Goal: Navigation & Orientation: Find specific page/section

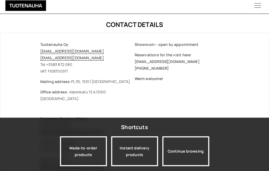
scroll to position [107, 0]
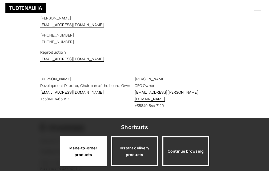
drag, startPoint x: 88, startPoint y: 151, endPoint x: 98, endPoint y: 150, distance: 9.7
click at [88, 151] on div "Made-to-order products" at bounding box center [83, 151] width 47 height 30
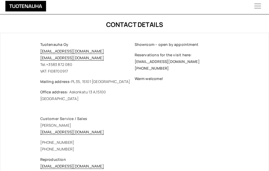
scroll to position [107, 0]
